Goal: Task Accomplishment & Management: Complete application form

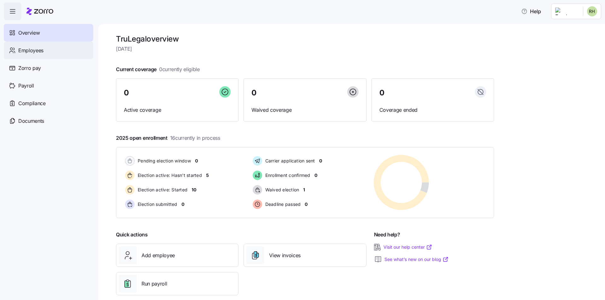
click at [24, 51] on span "Employees" at bounding box center [30, 51] width 25 height 8
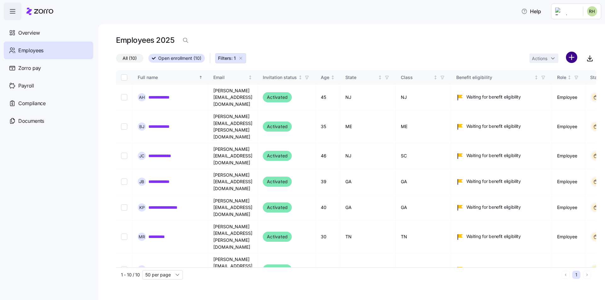
click at [571, 58] on html "**********" at bounding box center [302, 172] width 605 height 345
click at [541, 86] on span "Add a new employee" at bounding box center [551, 84] width 42 height 6
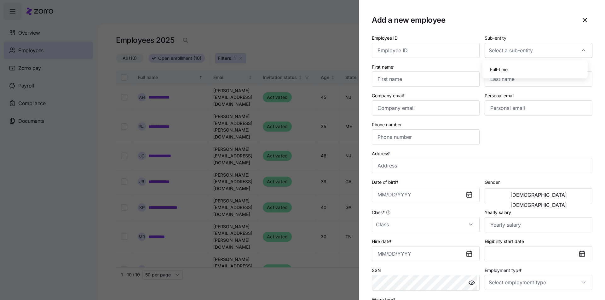
click at [517, 57] on input "Sub-entity" at bounding box center [539, 50] width 108 height 15
click at [518, 52] on input "Sub-entity" at bounding box center [539, 50] width 108 height 15
click at [499, 70] on span "Full-time" at bounding box center [499, 69] width 18 height 7
type input "Full-time"
click at [429, 111] on input "Company email *" at bounding box center [426, 108] width 108 height 15
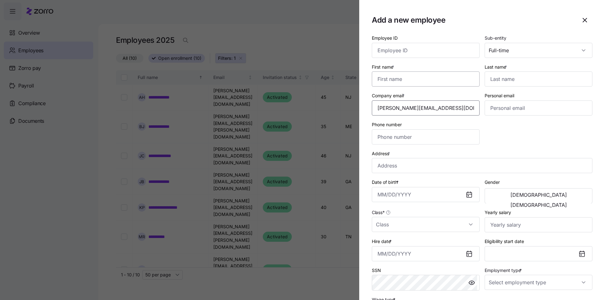
type input "tom@trustaffingpartners.com"
click at [428, 80] on input "First name *" at bounding box center [426, 79] width 108 height 15
type input "Tom"
type input "Stephenson"
click at [425, 167] on input "Address *" at bounding box center [482, 165] width 221 height 15
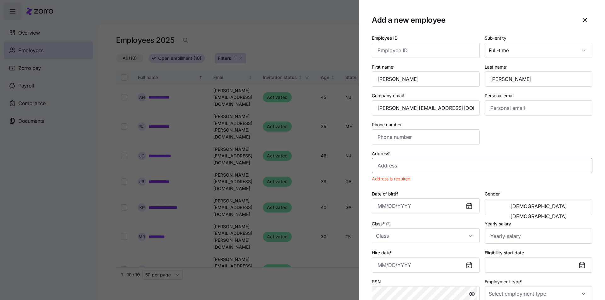
click at [401, 169] on input "Address *" at bounding box center [482, 165] width 221 height 15
click at [416, 169] on input "Address *" at bounding box center [482, 165] width 221 height 15
paste input "tracking tech litigation broadly"
type input "tracking tech litigation broadly"
click at [405, 169] on input "Address *" at bounding box center [482, 165] width 221 height 15
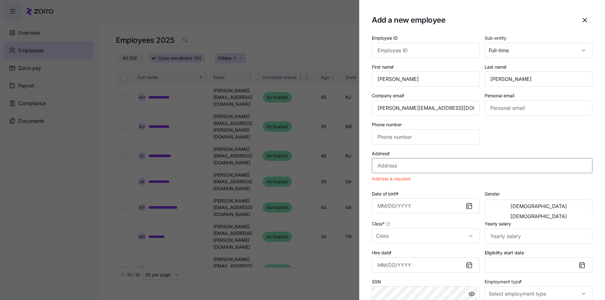
paste input "405 W 45th #1A NY NY 10036"
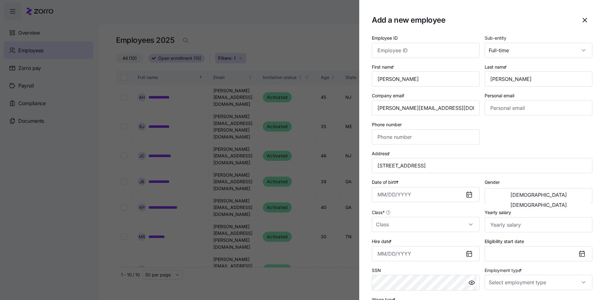
type input "405 W 45th St #1a, New York, NY 10036, USA"
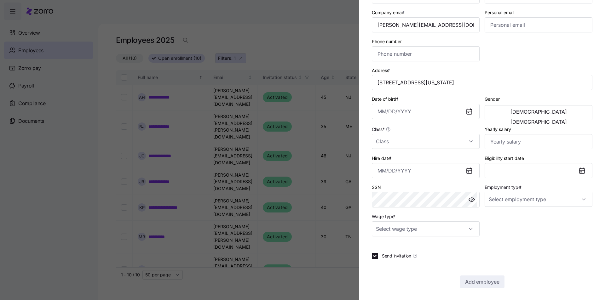
scroll to position [84, 0]
click at [507, 140] on input "Yearly salary" at bounding box center [539, 141] width 108 height 15
type input "$300,000"
click at [510, 113] on span "Male" at bounding box center [538, 111] width 56 height 5
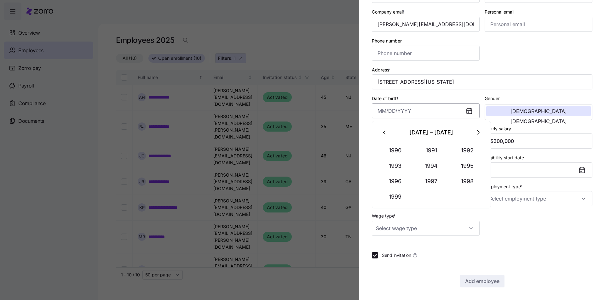
click at [379, 110] on input "Date of birth *" at bounding box center [426, 110] width 108 height 15
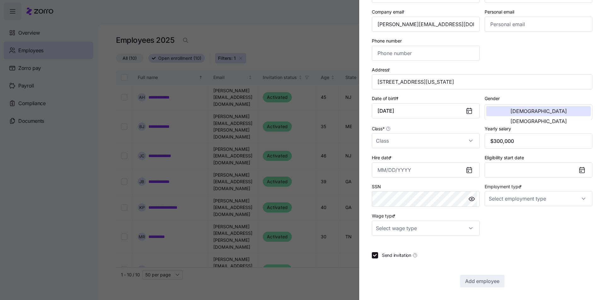
type input "December 1, 1984"
click at [531, 60] on div "Employee ID Sub-entity Full-time First name * Tom Last name * Stephenson Compan…" at bounding box center [482, 93] width 226 height 291
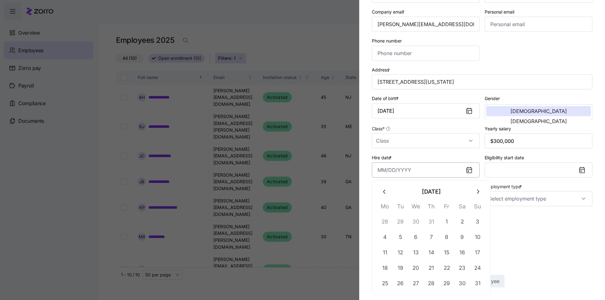
click at [424, 175] on input "Hire date *" at bounding box center [426, 170] width 108 height 15
click at [387, 254] on button "11" at bounding box center [384, 252] width 15 height 15
type input "August 11, 2025"
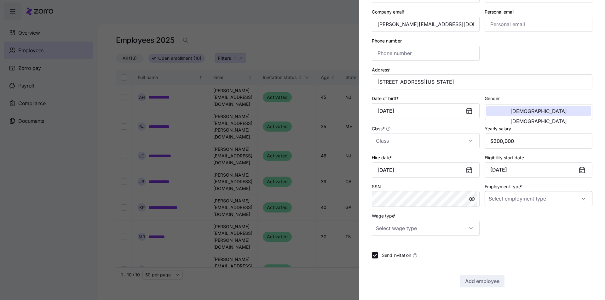
click at [494, 201] on input "Employment type *" at bounding box center [539, 198] width 108 height 15
click at [518, 218] on div "Full Time" at bounding box center [535, 217] width 101 height 13
type input "Full Time"
click at [388, 226] on input "Wage type *" at bounding box center [426, 228] width 108 height 15
click at [391, 246] on span "Salary" at bounding box center [385, 247] width 13 height 7
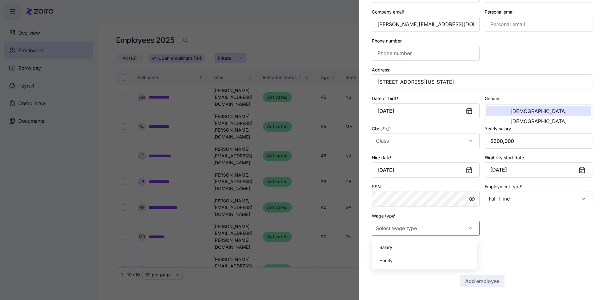
type input "Salary"
click at [534, 229] on div "Employee ID Sub-entity Full-time First name * Tom Last name * Stephenson Compan…" at bounding box center [482, 93] width 226 height 291
click at [394, 141] on input "Class *" at bounding box center [426, 140] width 108 height 15
click at [393, 141] on input "Class *" at bounding box center [426, 140] width 108 height 15
drag, startPoint x: 409, startPoint y: 145, endPoint x: 435, endPoint y: 146, distance: 26.2
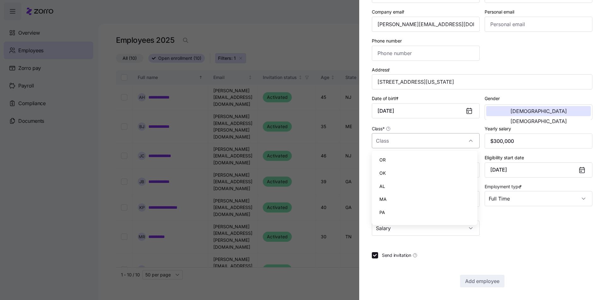
click at [410, 145] on input "Class *" at bounding box center [426, 140] width 108 height 15
click at [453, 146] on input "Class *" at bounding box center [426, 140] width 108 height 15
click at [380, 204] on span "NY" at bounding box center [382, 205] width 7 height 7
type input "NY"
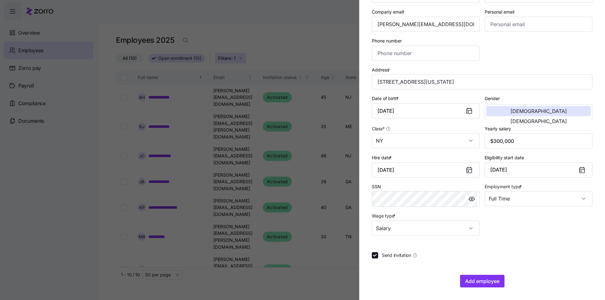
click at [538, 240] on div "Employee ID Sub-entity Full-time First name * Tom Last name * Stephenson Compan…" at bounding box center [482, 118] width 221 height 337
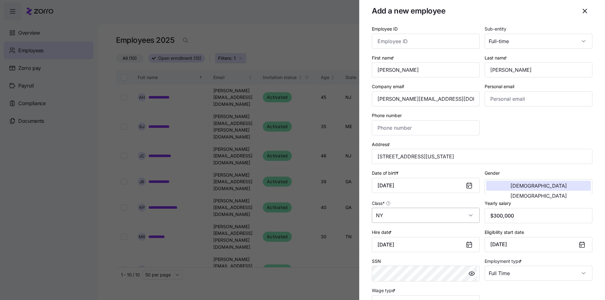
scroll to position [0, 0]
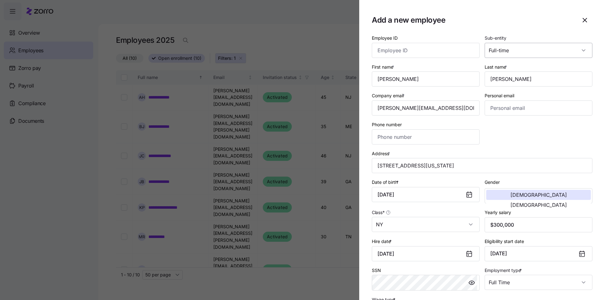
click at [513, 49] on input "Full-time" at bounding box center [539, 50] width 108 height 15
click at [583, 51] on input "Full-time" at bounding box center [539, 50] width 108 height 15
click at [514, 23] on h1 "Add a new employee" at bounding box center [472, 20] width 200 height 10
click at [504, 55] on input "Full-time" at bounding box center [539, 50] width 108 height 15
click at [481, 29] on section "Add a new employee Employee ID Sub-entity Full-time First name * Tom Last name …" at bounding box center [482, 150] width 246 height 300
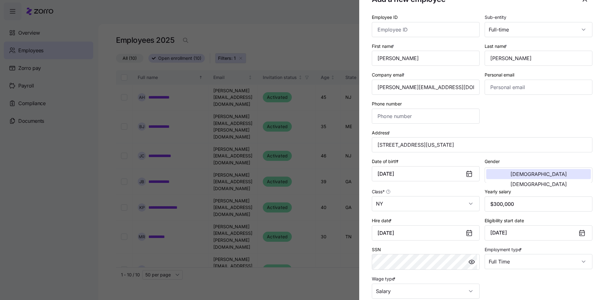
scroll to position [32, 0]
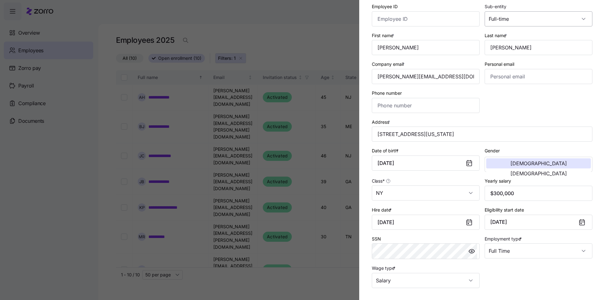
click at [517, 21] on input "Full-time" at bounding box center [539, 18] width 108 height 15
click at [462, 6] on div "Employee ID" at bounding box center [426, 15] width 108 height 24
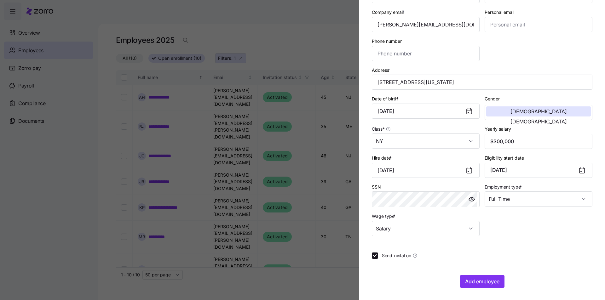
scroll to position [84, 0]
click at [481, 280] on span "Add employee" at bounding box center [482, 282] width 34 height 8
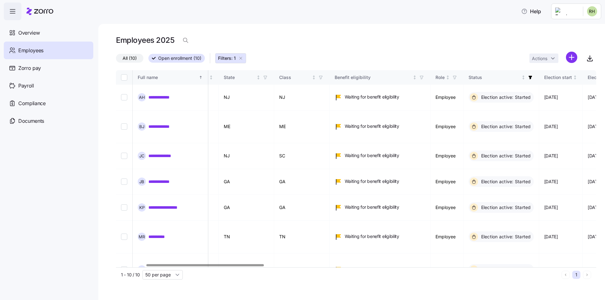
scroll to position [0, 0]
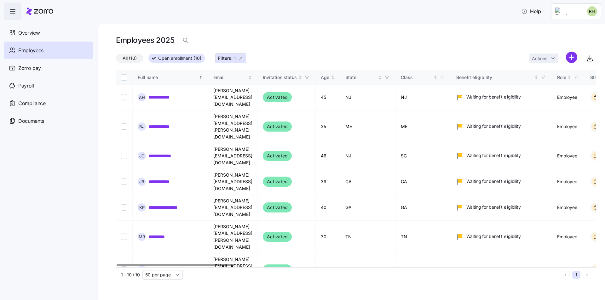
click at [120, 264] on div at bounding box center [176, 265] width 118 height 2
click at [44, 51] on div "Employees" at bounding box center [48, 51] width 89 height 18
click at [346, 39] on div "Employees 2025" at bounding box center [356, 40] width 480 height 13
click at [34, 32] on span "Overview" at bounding box center [28, 33] width 21 height 8
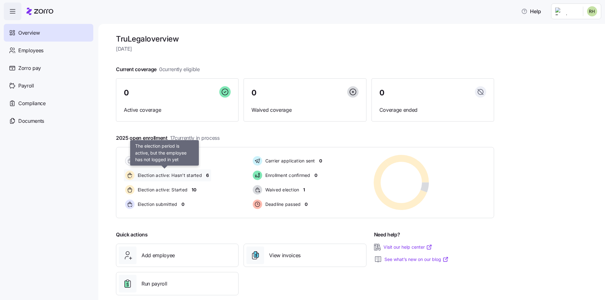
click at [183, 173] on span "Election active: Hasn't started" at bounding box center [169, 175] width 66 height 6
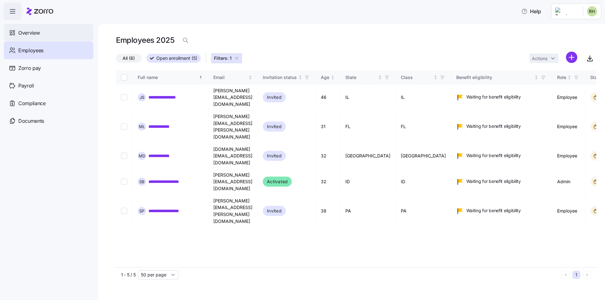
click at [33, 34] on span "Overview" at bounding box center [28, 33] width 21 height 8
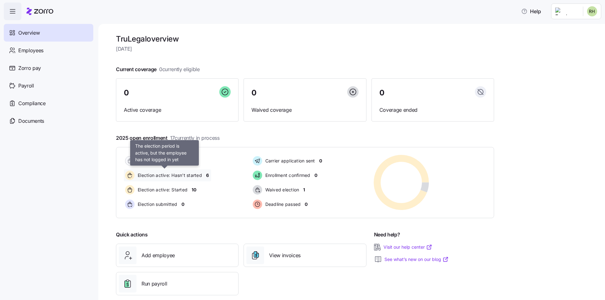
click at [179, 178] on span "Election active: Hasn't started" at bounding box center [169, 175] width 66 height 6
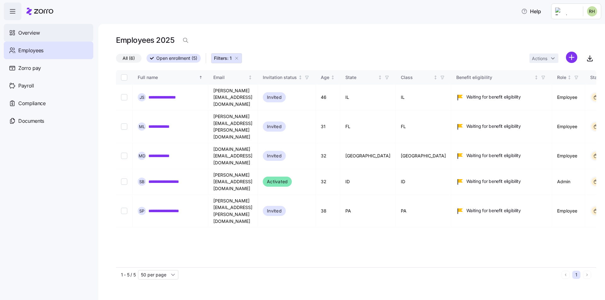
click at [24, 37] on span "Overview" at bounding box center [28, 33] width 21 height 8
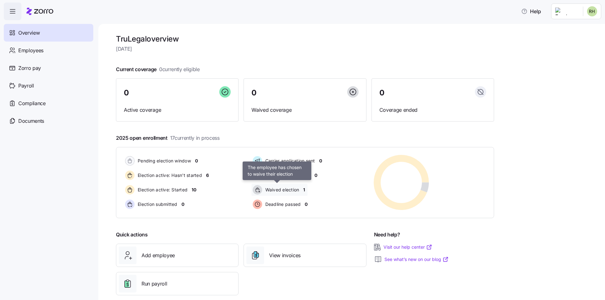
click at [299, 188] on span "Waived election" at bounding box center [281, 190] width 36 height 6
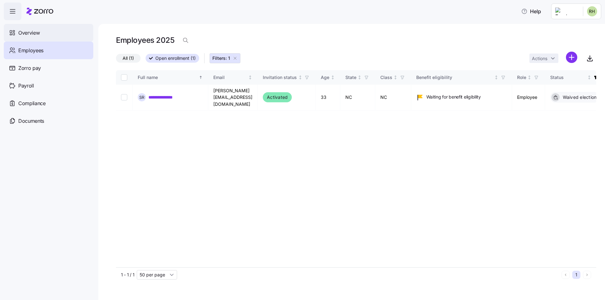
click at [36, 38] on div "Overview" at bounding box center [48, 33] width 89 height 18
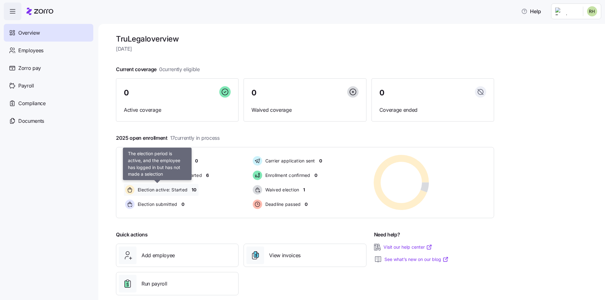
click at [181, 191] on span "Election active: Started" at bounding box center [162, 190] width 52 height 6
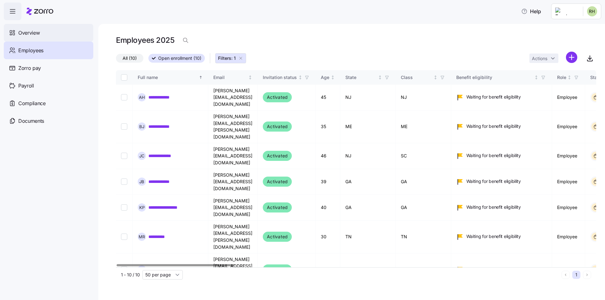
click at [31, 33] on span "Overview" at bounding box center [28, 33] width 21 height 8
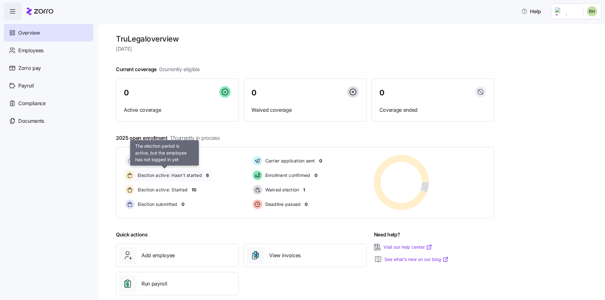
click at [194, 174] on span "Election active: Hasn't started" at bounding box center [169, 175] width 66 height 6
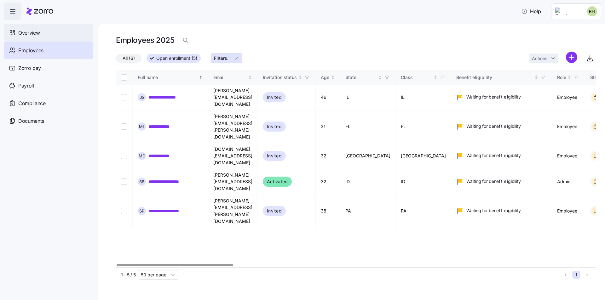
click at [32, 35] on span "Overview" at bounding box center [28, 33] width 21 height 8
